Goal: Information Seeking & Learning: Learn about a topic

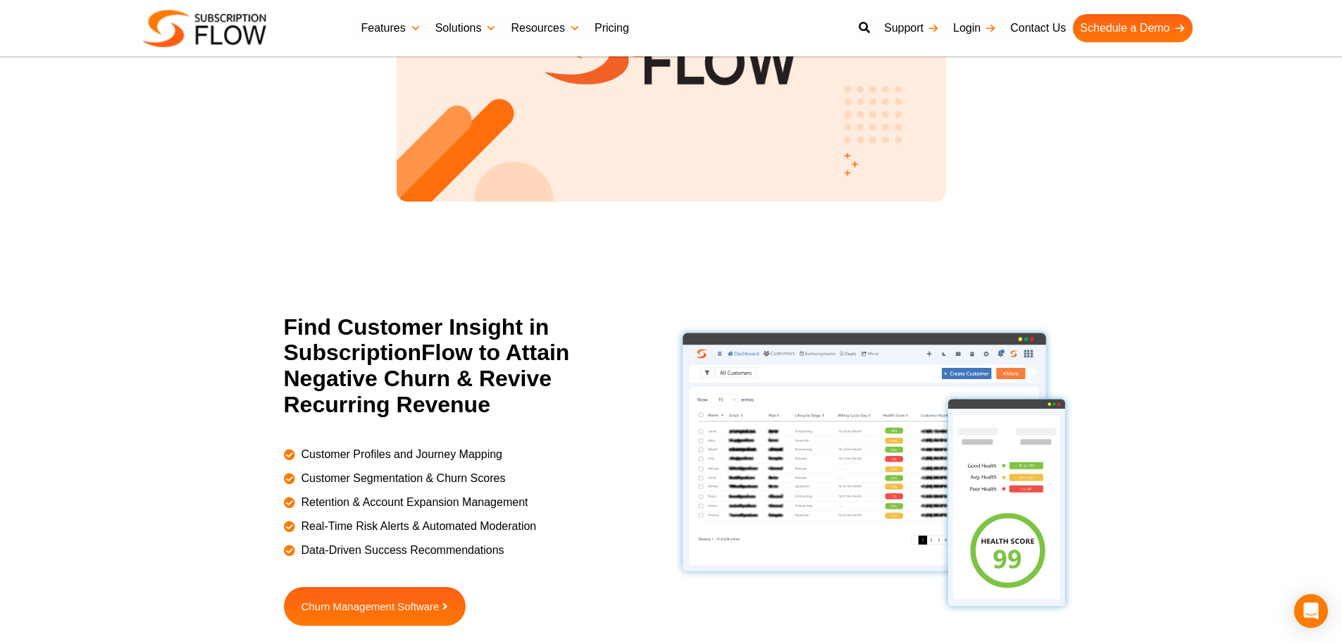
scroll to position [1908, 0]
drag, startPoint x: 222, startPoint y: 146, endPoint x: 271, endPoint y: 120, distance: 55.8
click at [228, 142] on section "A One-Stop Solution for Subscription Management SubscriptionFlow Play Video abo…" at bounding box center [671, 23] width 1342 height 439
click at [998, 170] on section "A One-Stop Solution for Subscription Management SubscriptionFlow Play Video abo…" at bounding box center [671, 23] width 1342 height 439
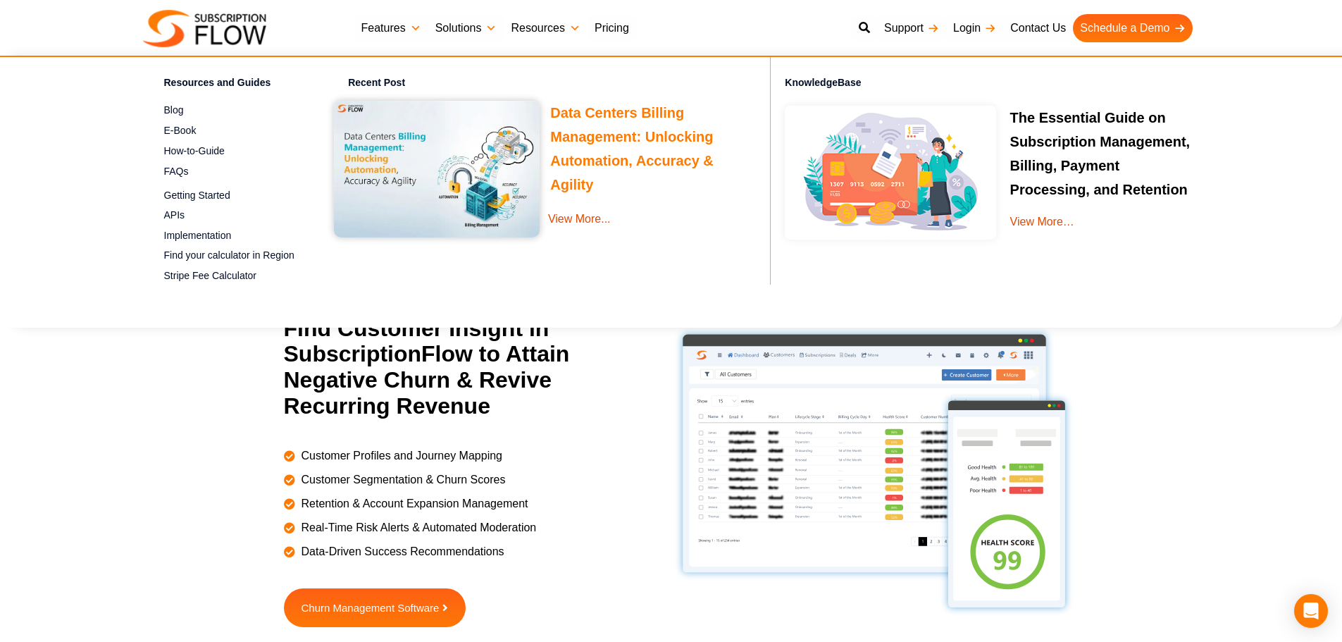
click at [588, 126] on h3 "Data Centers Billing Management: Unlocking Automation, Accuracy & Agility" at bounding box center [539, 149] width 411 height 96
click at [586, 116] on link "Data Centers Billing Management: Unlocking Automation, Accuracy & Agility" at bounding box center [631, 151] width 163 height 92
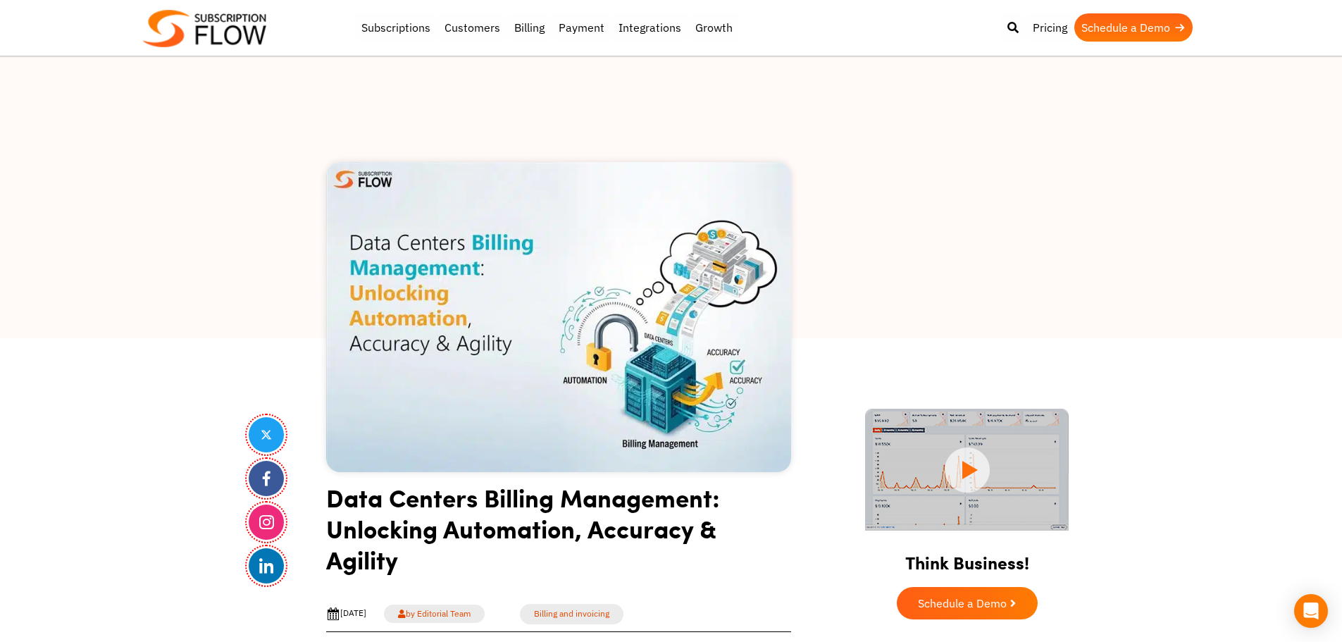
drag, startPoint x: 151, startPoint y: 426, endPoint x: 327, endPoint y: 528, distance: 204.0
drag, startPoint x: 169, startPoint y: 268, endPoint x: 366, endPoint y: 97, distance: 261.1
click at [169, 268] on div at bounding box center [671, 197] width 1342 height 282
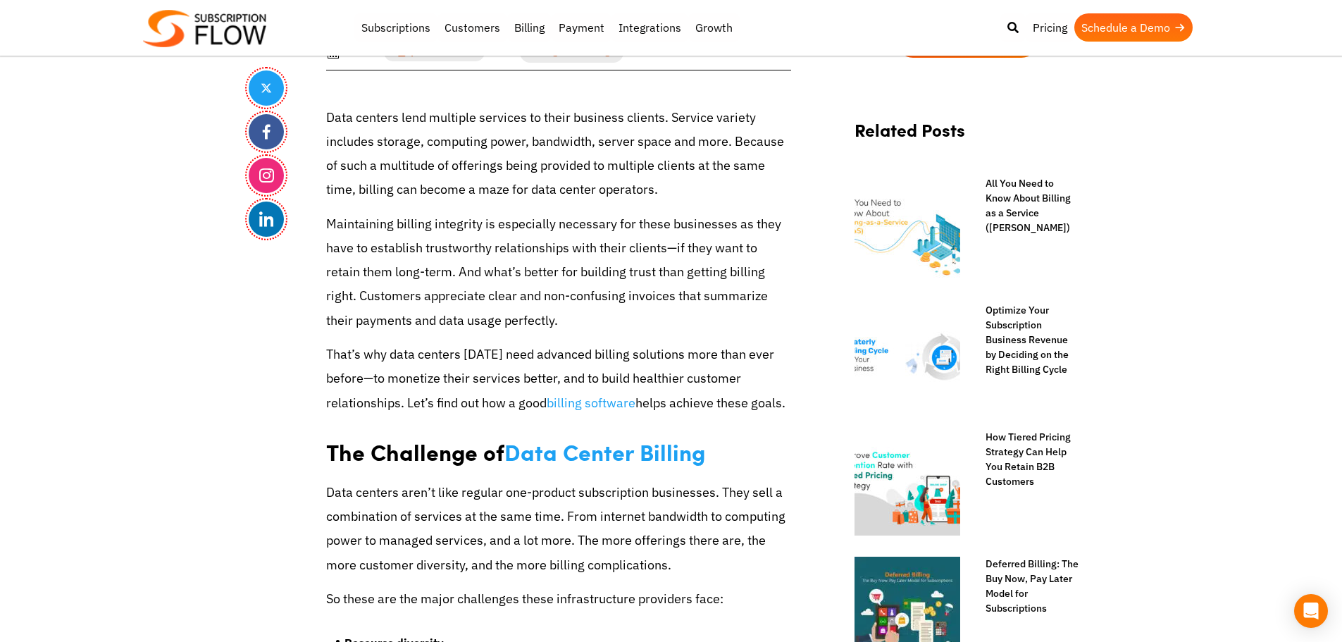
scroll to position [1123, 0]
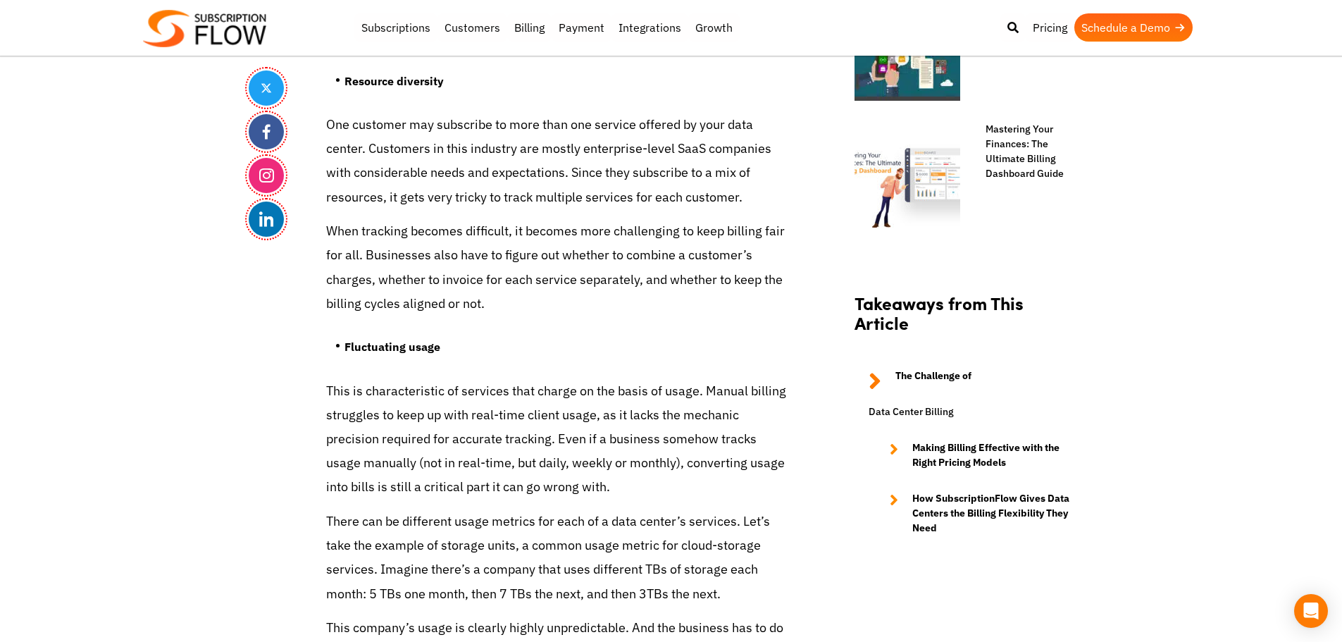
drag, startPoint x: 73, startPoint y: 232, endPoint x: 174, endPoint y: 58, distance: 200.5
drag, startPoint x: 1271, startPoint y: 230, endPoint x: 1190, endPoint y: 141, distance: 120.2
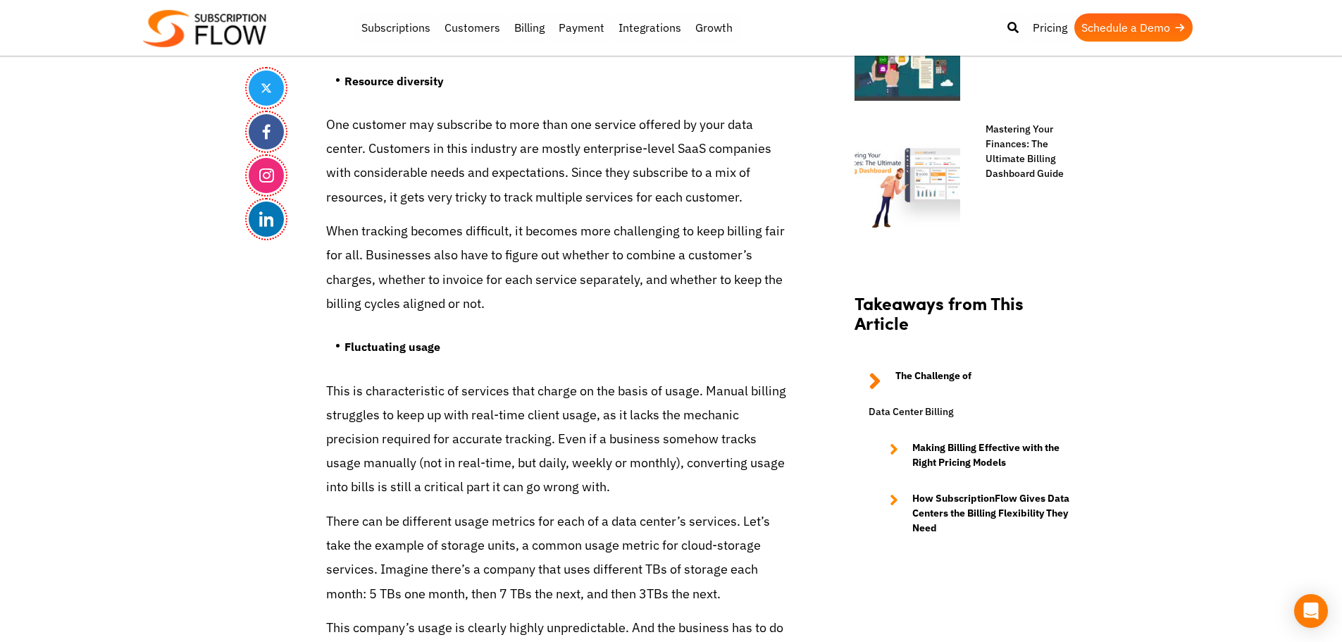
drag, startPoint x: 283, startPoint y: 425, endPoint x: 661, endPoint y: 627, distance: 429.0
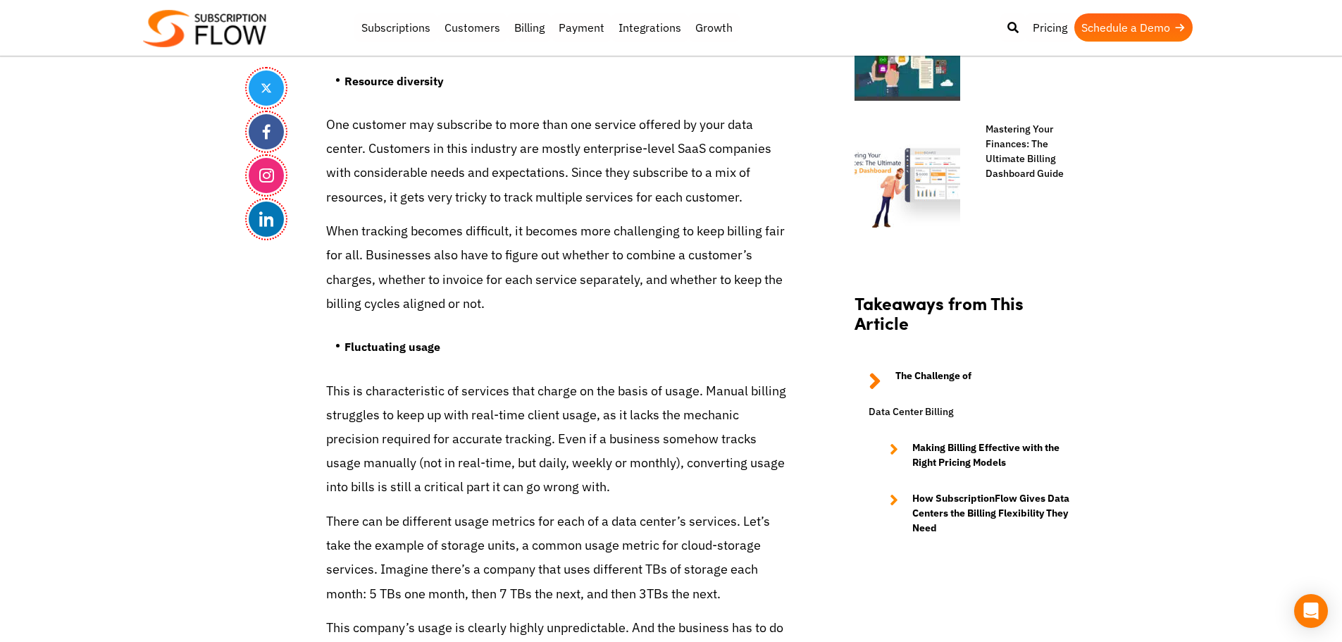
click at [426, 309] on p "When tracking becomes difficult, it becomes more challenging to keep billing fa…" at bounding box center [558, 267] width 465 height 97
drag, startPoint x: 190, startPoint y: 398, endPoint x: 301, endPoint y: 233, distance: 199.5
drag, startPoint x: 85, startPoint y: 307, endPoint x: 101, endPoint y: 291, distance: 23.4
